Goal: Information Seeking & Learning: Learn about a topic

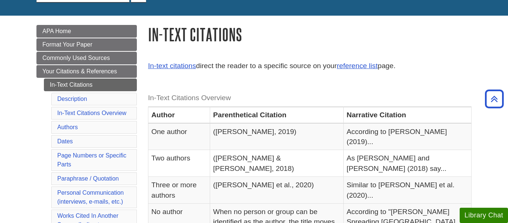
scroll to position [84, 0]
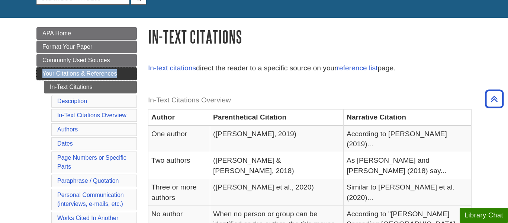
click at [66, 75] on span "Your Citations & References" at bounding box center [79, 73] width 74 height 6
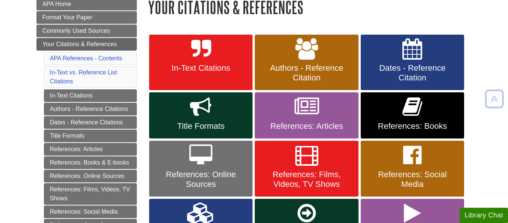
scroll to position [116, 0]
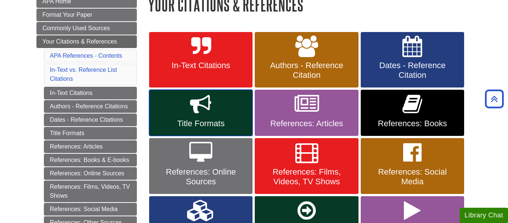
click at [163, 102] on link "Title Formats" at bounding box center [200, 113] width 103 height 46
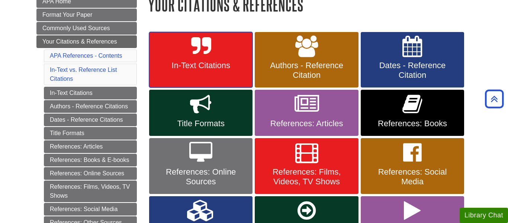
click at [194, 74] on link "In-Text Citations" at bounding box center [200, 60] width 103 height 56
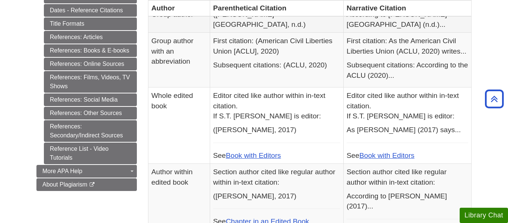
scroll to position [353, 0]
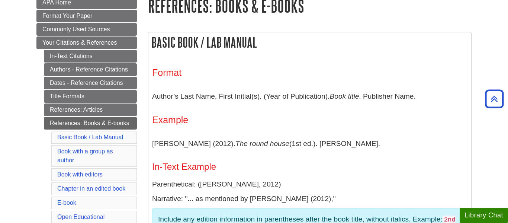
scroll to position [112, 0]
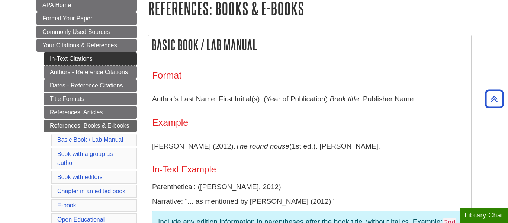
click at [112, 55] on link "In-Text Citations" at bounding box center [90, 58] width 93 height 13
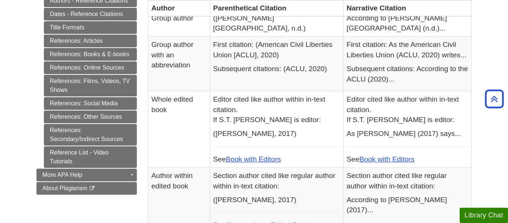
scroll to position [349, 0]
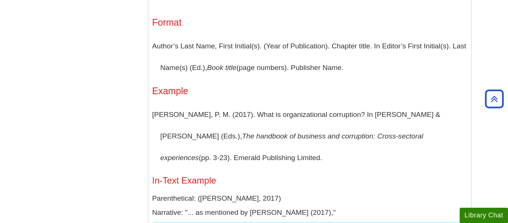
scroll to position [943, 0]
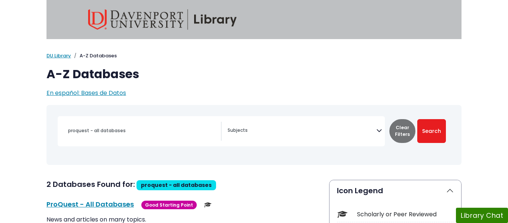
select select "Database Subject Filter"
